Goal: Transaction & Acquisition: Purchase product/service

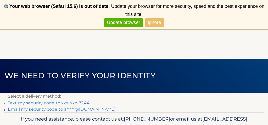
click at [153, 22] on link "Ignore" at bounding box center [154, 22] width 19 height 9
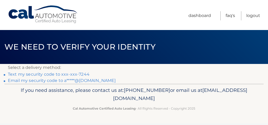
click at [35, 75] on link "Text my security code to xxx-xxx-7244" at bounding box center [49, 74] width 82 height 5
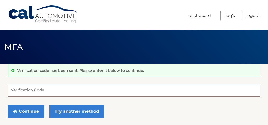
click at [33, 90] on input "Verification Code" at bounding box center [134, 90] width 252 height 13
type input "4"
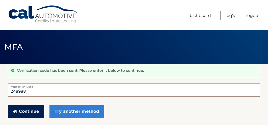
type input "248988"
click at [24, 111] on button "Continue" at bounding box center [26, 111] width 36 height 13
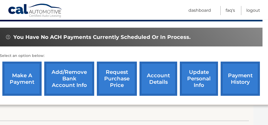
scroll to position [157, 15]
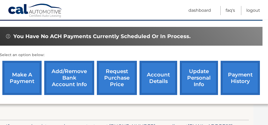
click at [21, 80] on link "make a payment" at bounding box center [21, 78] width 39 height 34
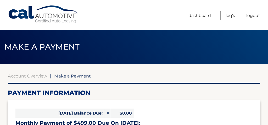
select select "MjJkM2VjNzQtMzA1MS00NGI5LTljMTUtODYwODA2MGE2MWQ5"
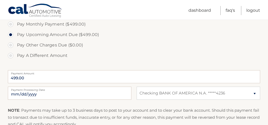
scroll to position [173, 0]
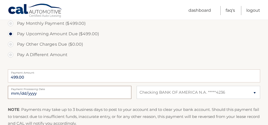
click at [24, 94] on input "2025-10-08" at bounding box center [70, 92] width 124 height 13
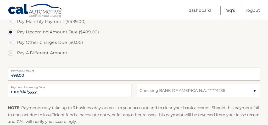
scroll to position [175, 0]
type input "2025-10-11"
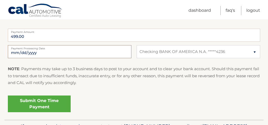
scroll to position [215, 0]
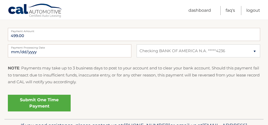
click at [39, 102] on link "Submit One Time Payment" at bounding box center [39, 103] width 63 height 17
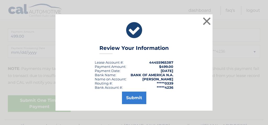
scroll to position [214, 0]
click at [131, 98] on button "Submit" at bounding box center [134, 98] width 24 height 13
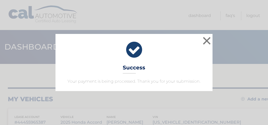
click at [205, 40] on button "×" at bounding box center [206, 41] width 10 height 10
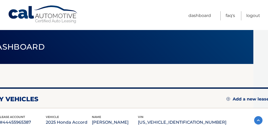
scroll to position [0, 15]
click at [253, 15] on link "Logout" at bounding box center [253, 15] width 14 height 9
